Goal: Task Accomplishment & Management: Complete application form

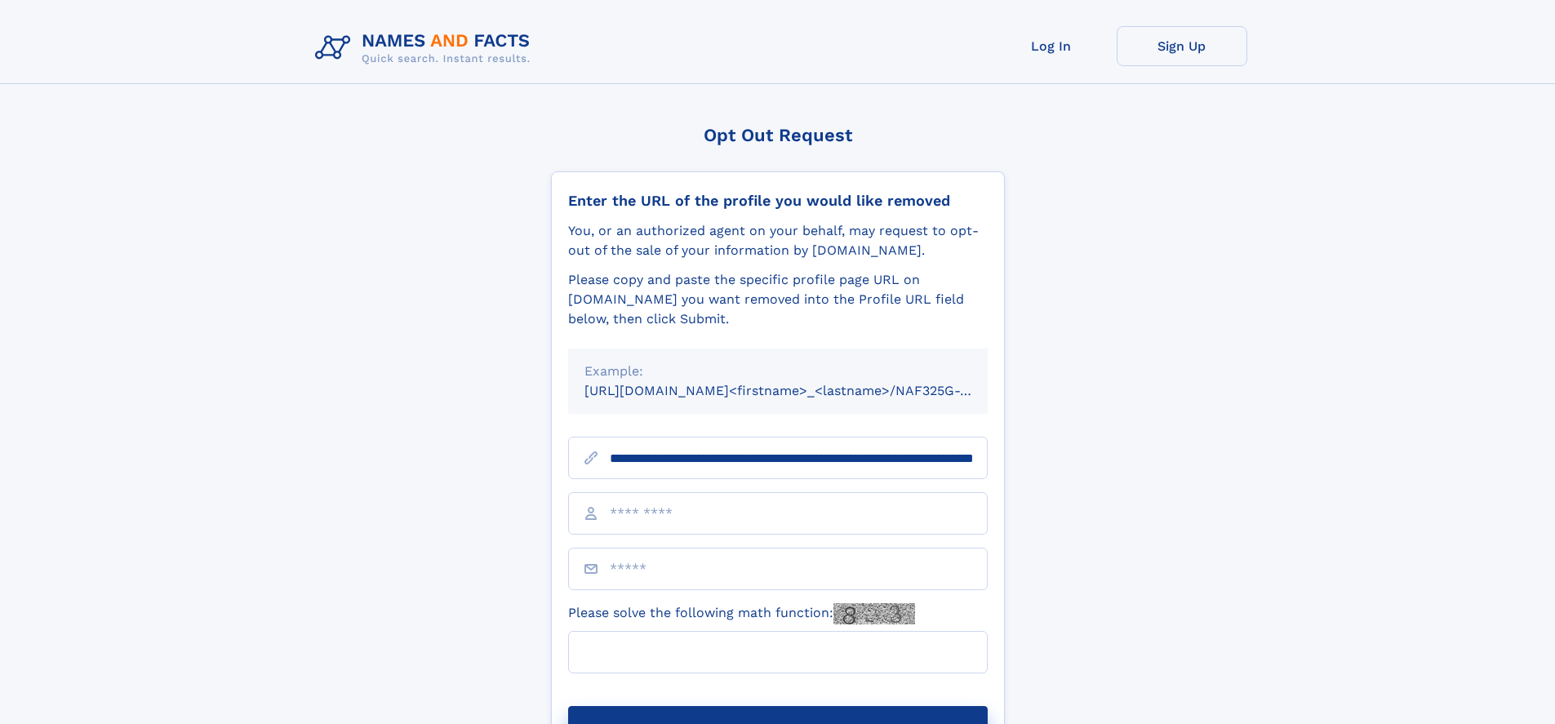
scroll to position [0, 187]
type input "**********"
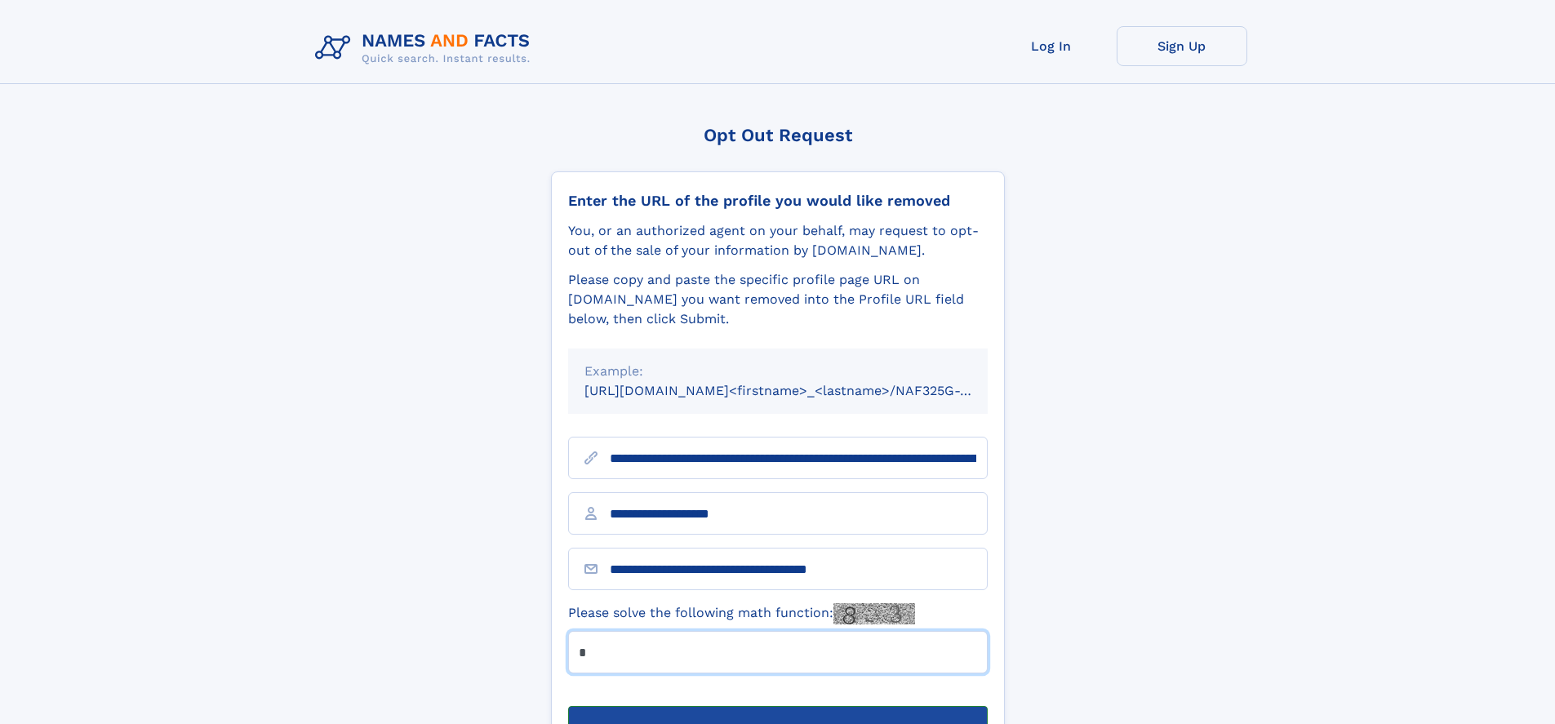
type input "*"
click at [777, 706] on button "Submit Opt Out Request" at bounding box center [778, 732] width 420 height 52
